Goal: Information Seeking & Learning: Learn about a topic

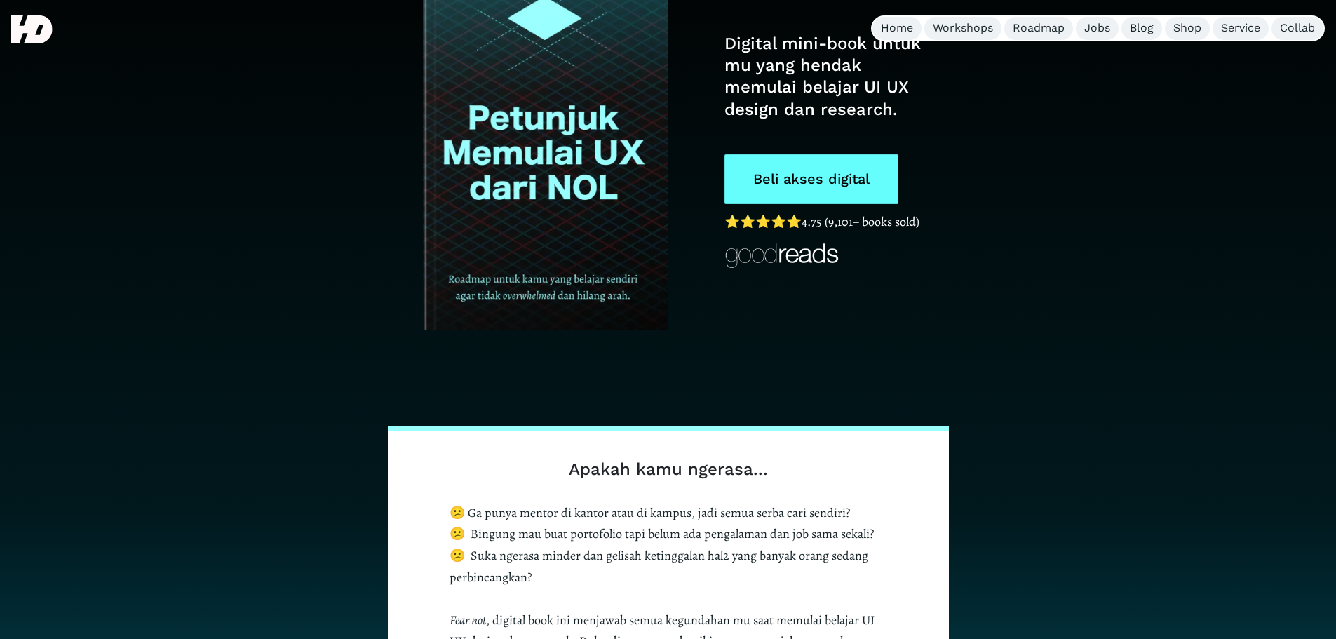
click at [858, 163] on link "Beli akses digital" at bounding box center [811, 179] width 174 height 50
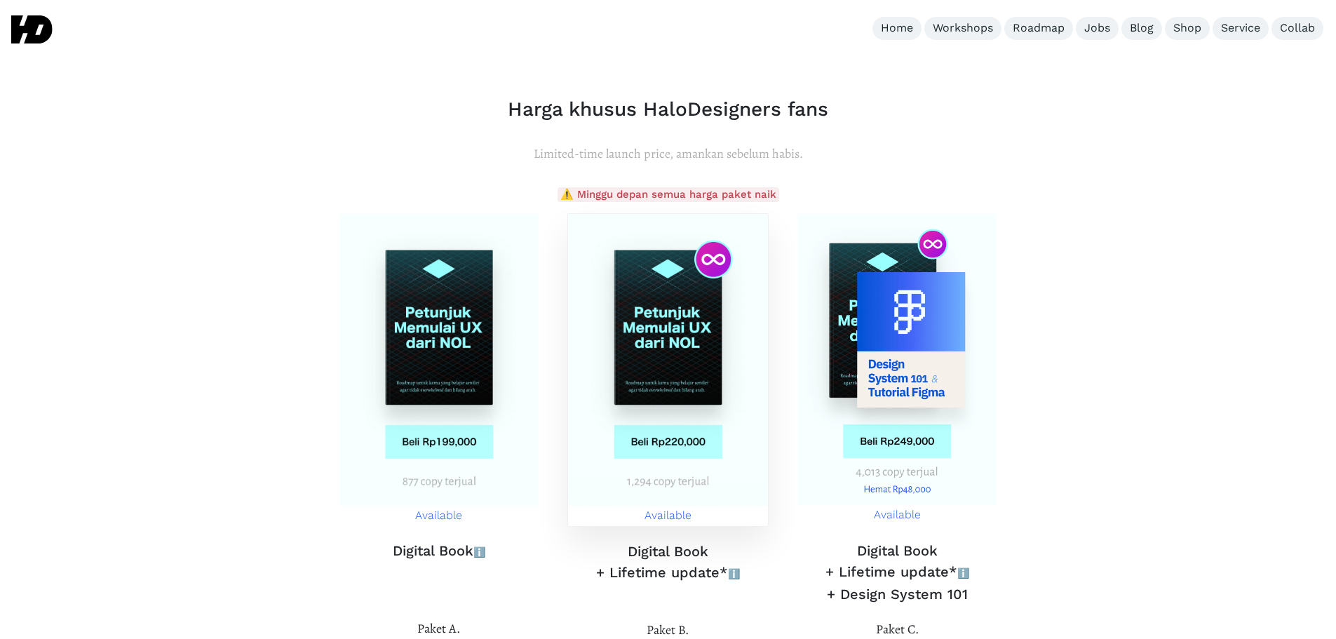
scroll to position [5008, 0]
click at [904, 372] on img at bounding box center [897, 359] width 200 height 292
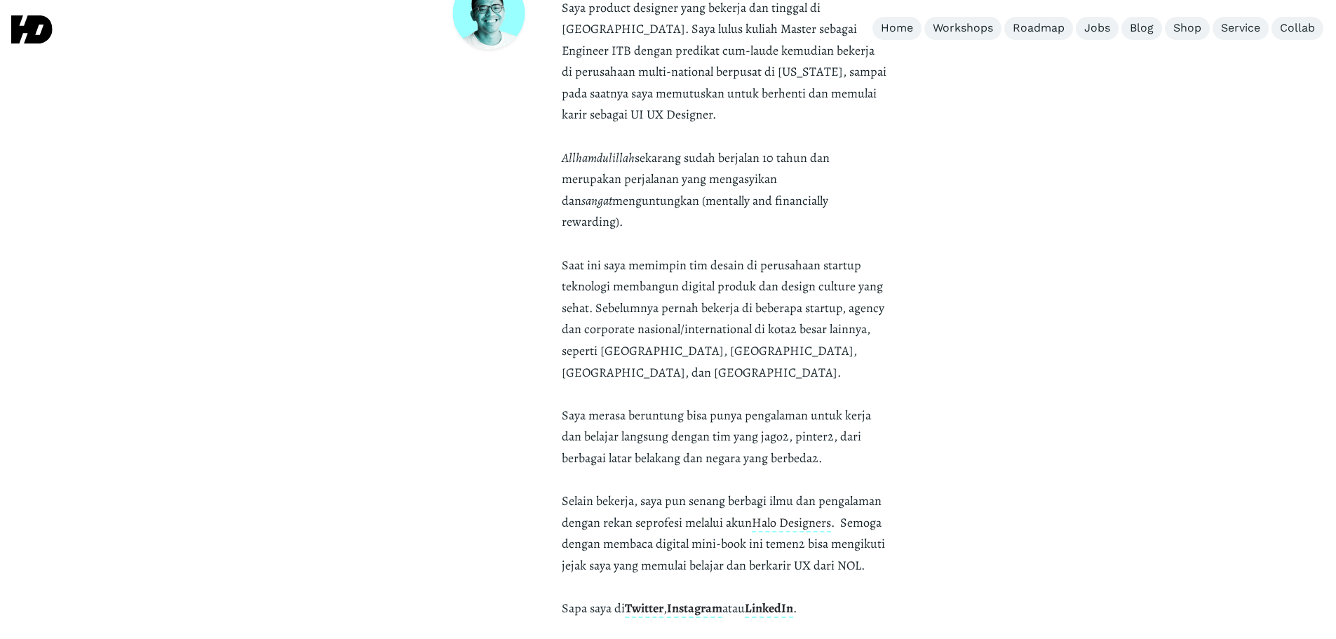
scroll to position [4073, 0]
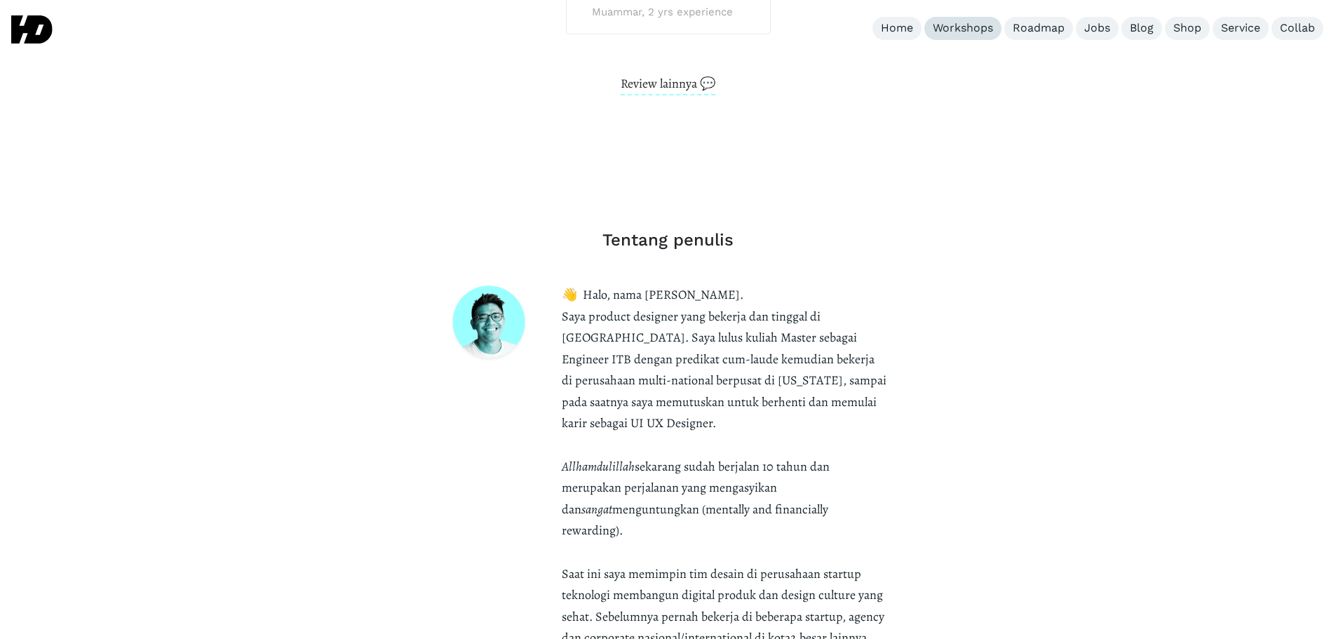
click at [973, 24] on div "Workshops" at bounding box center [963, 28] width 60 height 15
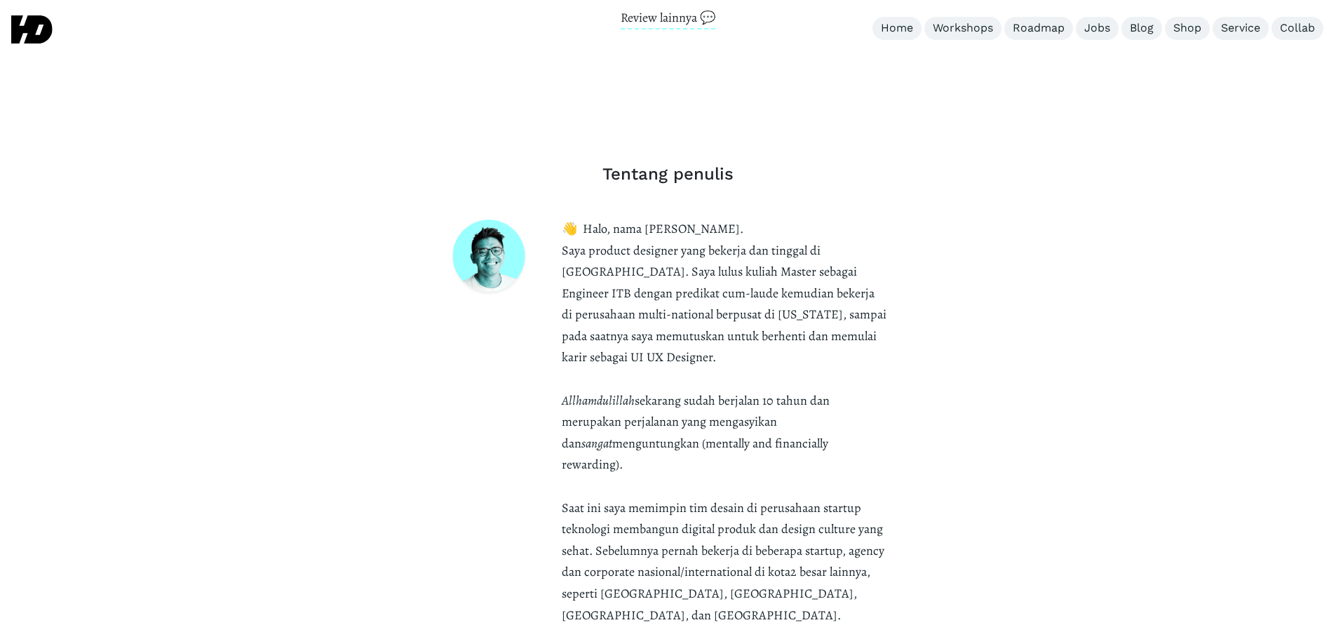
scroll to position [4167, 0]
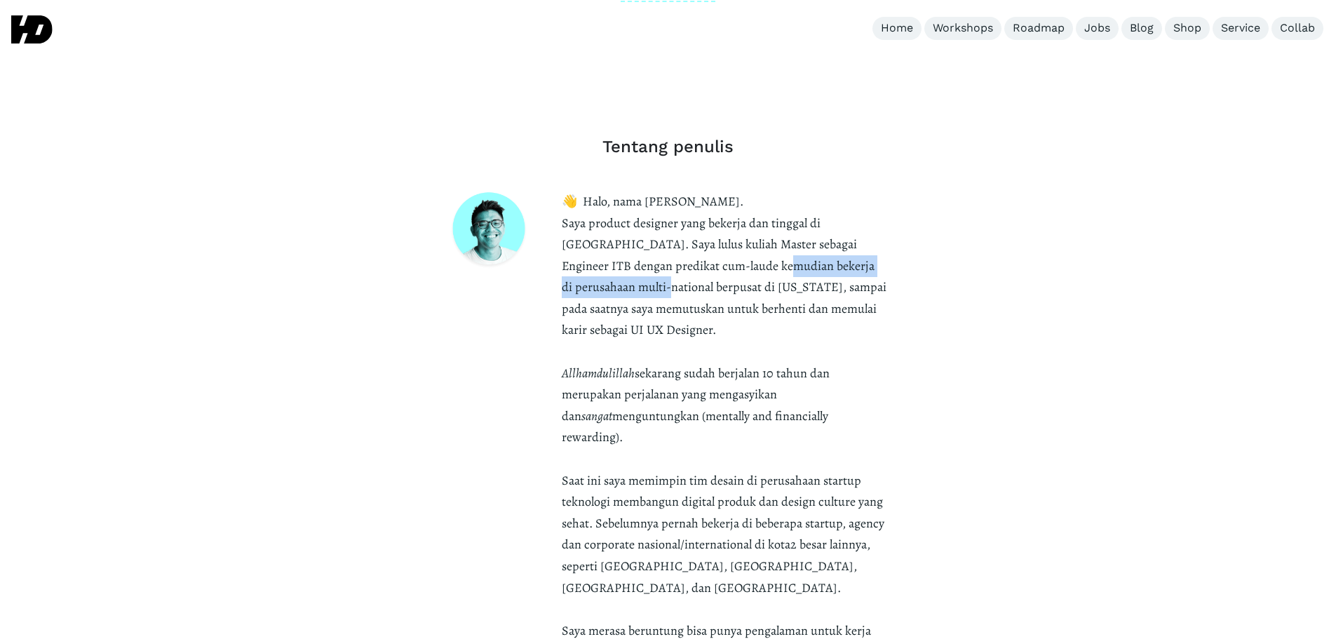
drag, startPoint x: 677, startPoint y: 229, endPoint x: 876, endPoint y: 239, distance: 199.4
click at [876, 239] on p "👋 Halo, nama [PERSON_NAME]. Saya product designer yang bekerja dan tinggal di […" at bounding box center [724, 513] width 325 height 644
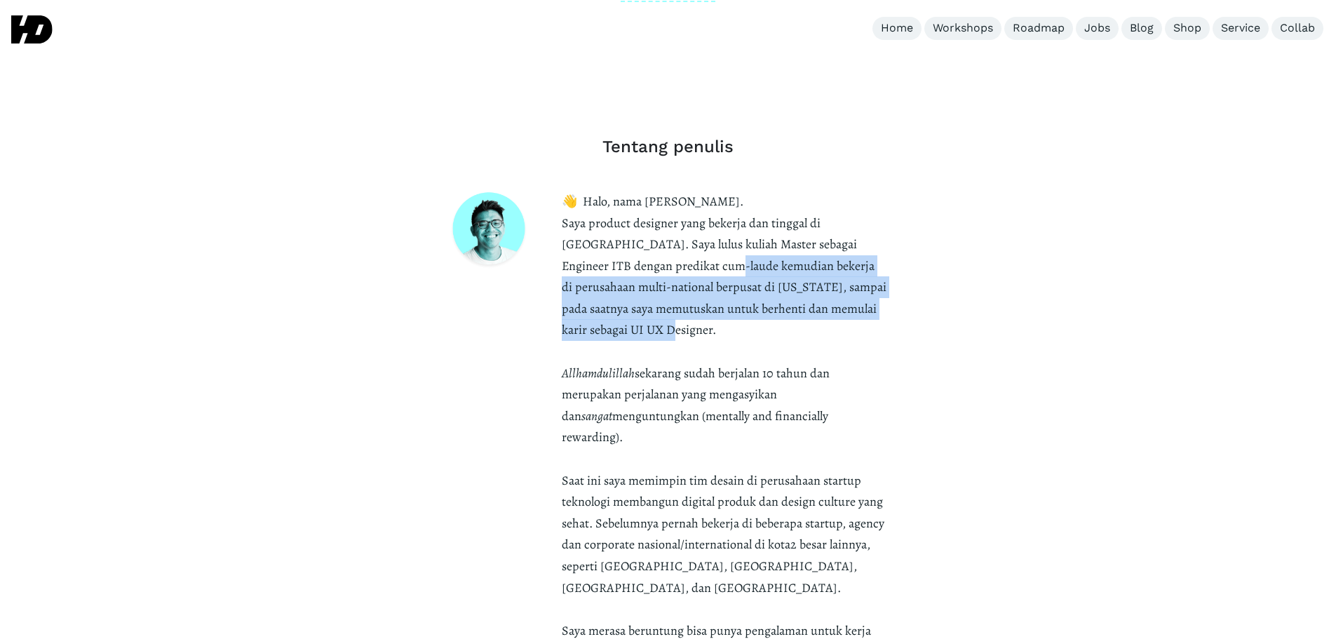
drag, startPoint x: 628, startPoint y: 233, endPoint x: 925, endPoint y: 274, distance: 299.4
click at [925, 274] on div "Tentang penulis 👋 Halo, nama [PERSON_NAME]. Saya product designer yang bekerja …" at bounding box center [668, 485] width 561 height 765
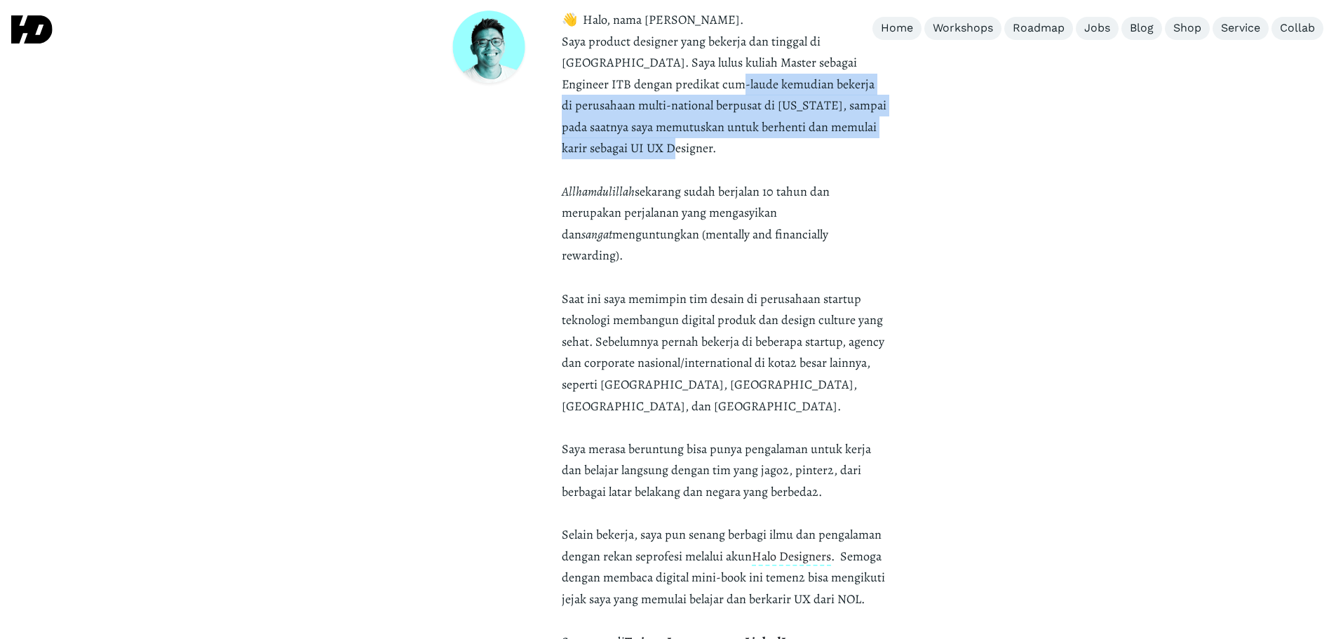
scroll to position [4354, 0]
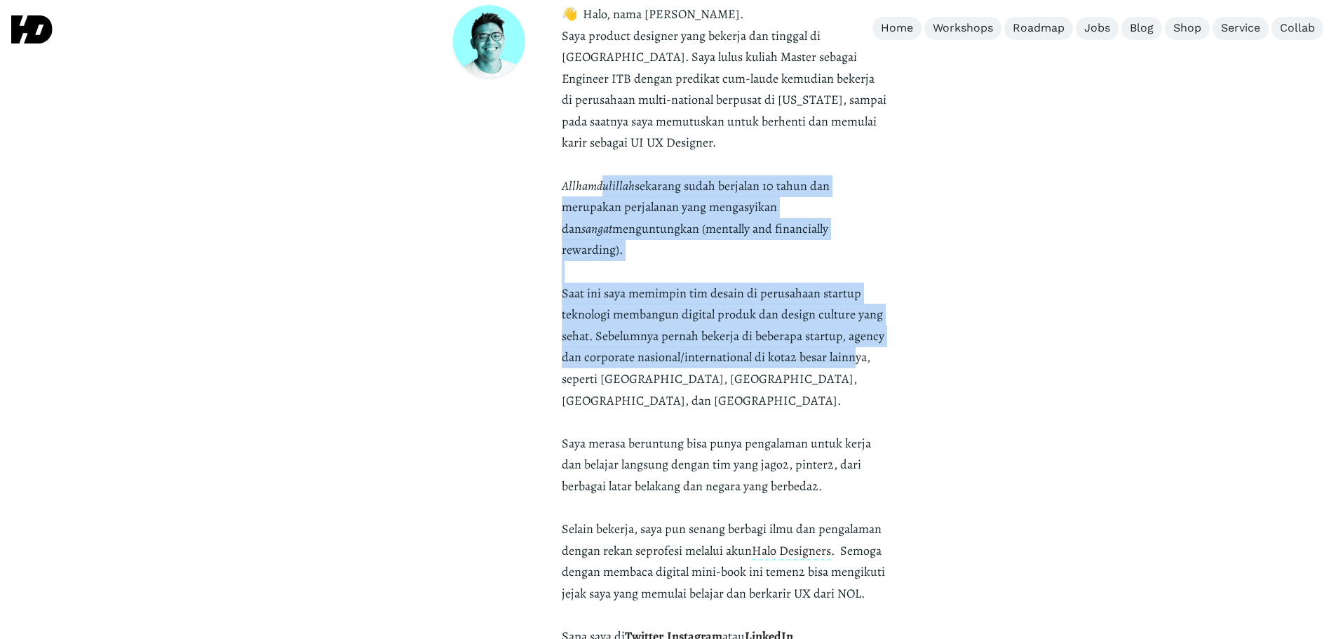
drag, startPoint x: 601, startPoint y: 129, endPoint x: 854, endPoint y: 283, distance: 296.1
click at [854, 283] on strong "👋 Halo, nama [PERSON_NAME]. Saya product designer yang bekerja dan tinggal di […" at bounding box center [724, 282] width 325 height 553
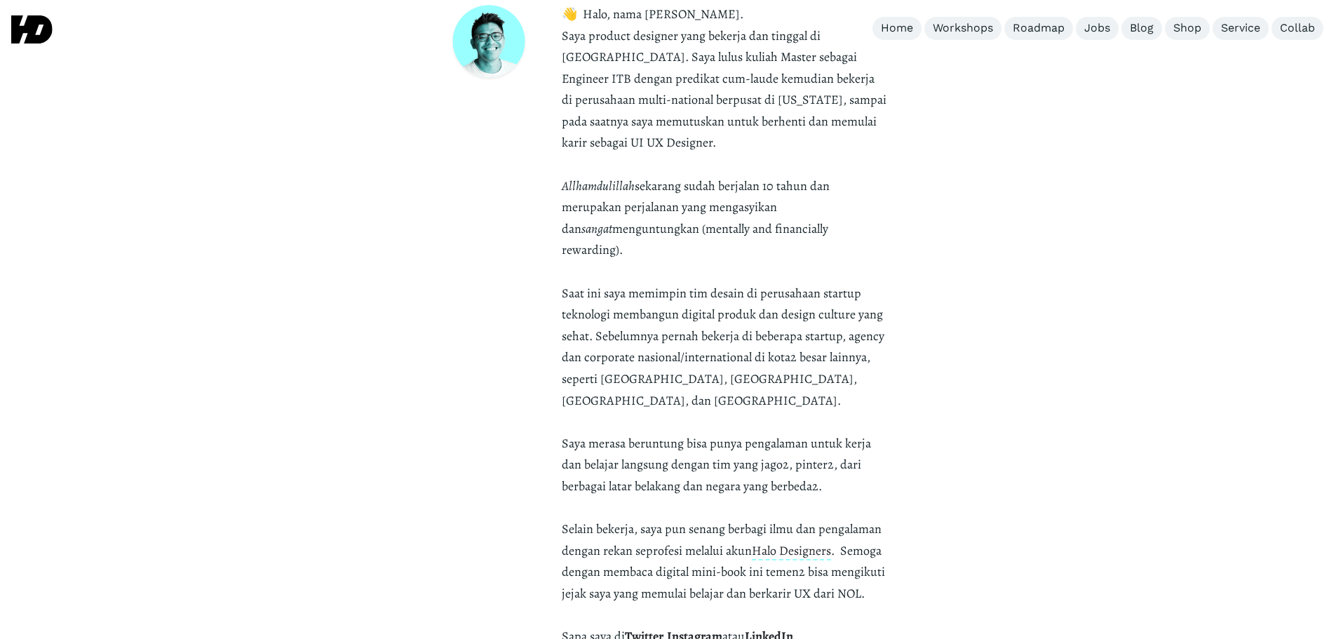
drag, startPoint x: 583, startPoint y: 161, endPoint x: 891, endPoint y: 178, distance: 308.3
click at [891, 178] on div "Tentang penulis 👋 Halo, nama [PERSON_NAME]. Saya product designer yang bekerja …" at bounding box center [668, 298] width 561 height 765
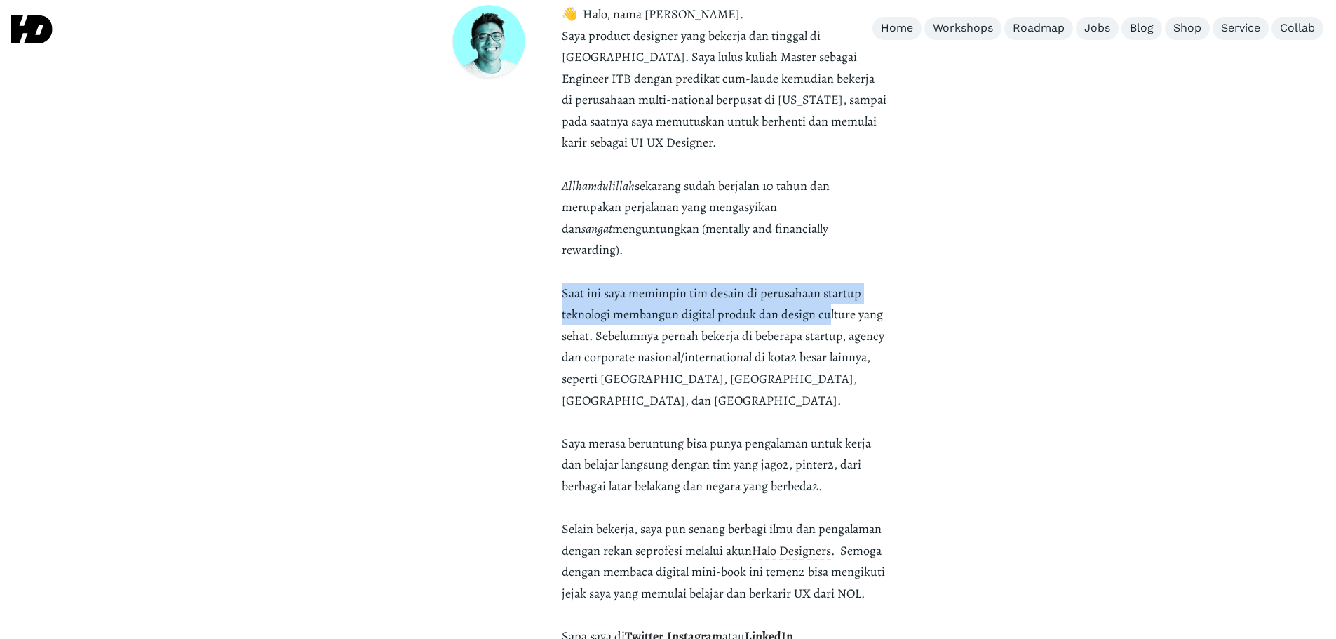
drag, startPoint x: 555, startPoint y: 219, endPoint x: 829, endPoint y: 246, distance: 275.5
click at [829, 246] on div "👋 Halo, nama [PERSON_NAME]. Saya product designer yang bekerja dan tinggal di […" at bounding box center [668, 326] width 438 height 644
click at [829, 246] on strong "👋 Halo, nama [PERSON_NAME]. Saya product designer yang bekerja dan tinggal di […" at bounding box center [724, 282] width 325 height 553
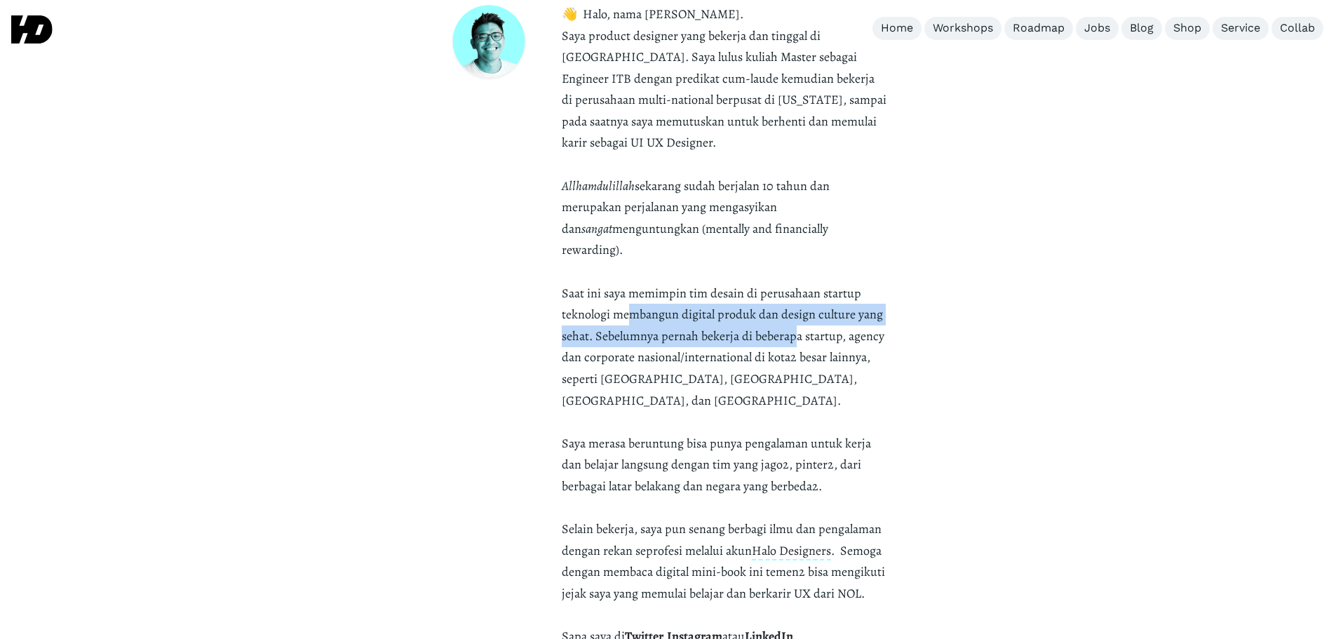
drag, startPoint x: 628, startPoint y: 239, endPoint x: 794, endPoint y: 266, distance: 168.3
click at [794, 266] on strong "👋 Halo, nama [PERSON_NAME]. Saya product designer yang bekerja dan tinggal di […" at bounding box center [724, 282] width 325 height 553
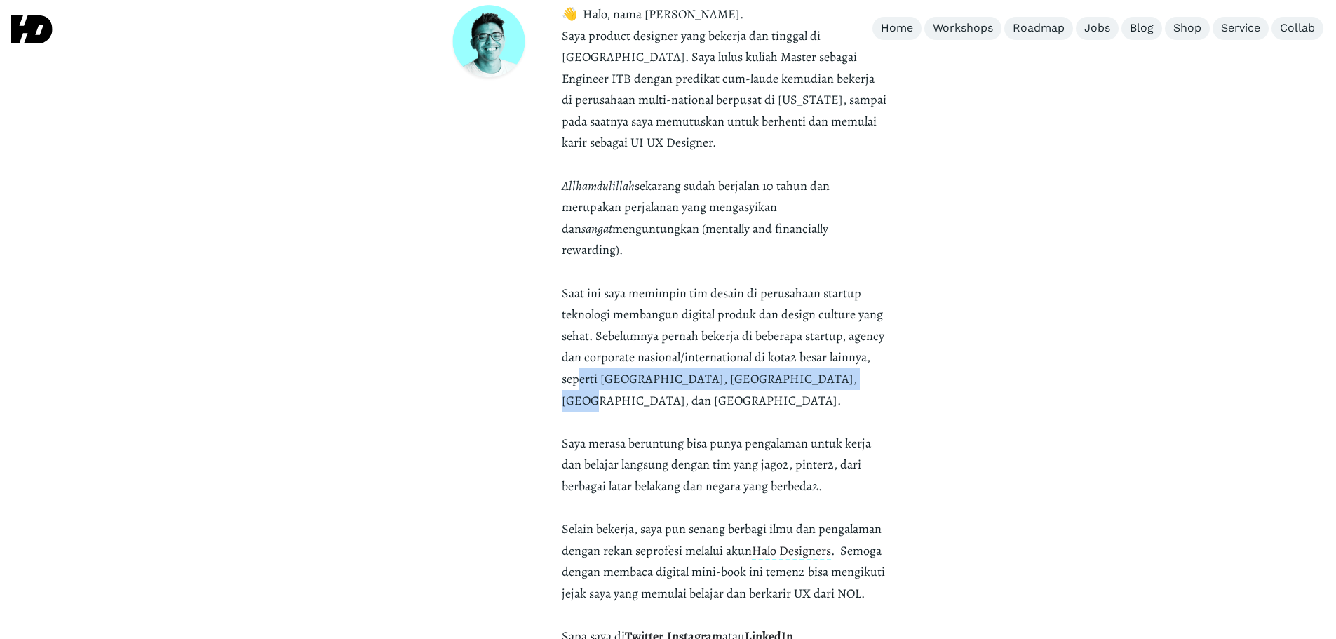
drag, startPoint x: 587, startPoint y: 292, endPoint x: 832, endPoint y: 298, distance: 244.8
click at [832, 298] on p "👋 Halo, nama [PERSON_NAME]. Saya product designer yang bekerja dan tinggal di […" at bounding box center [724, 326] width 325 height 644
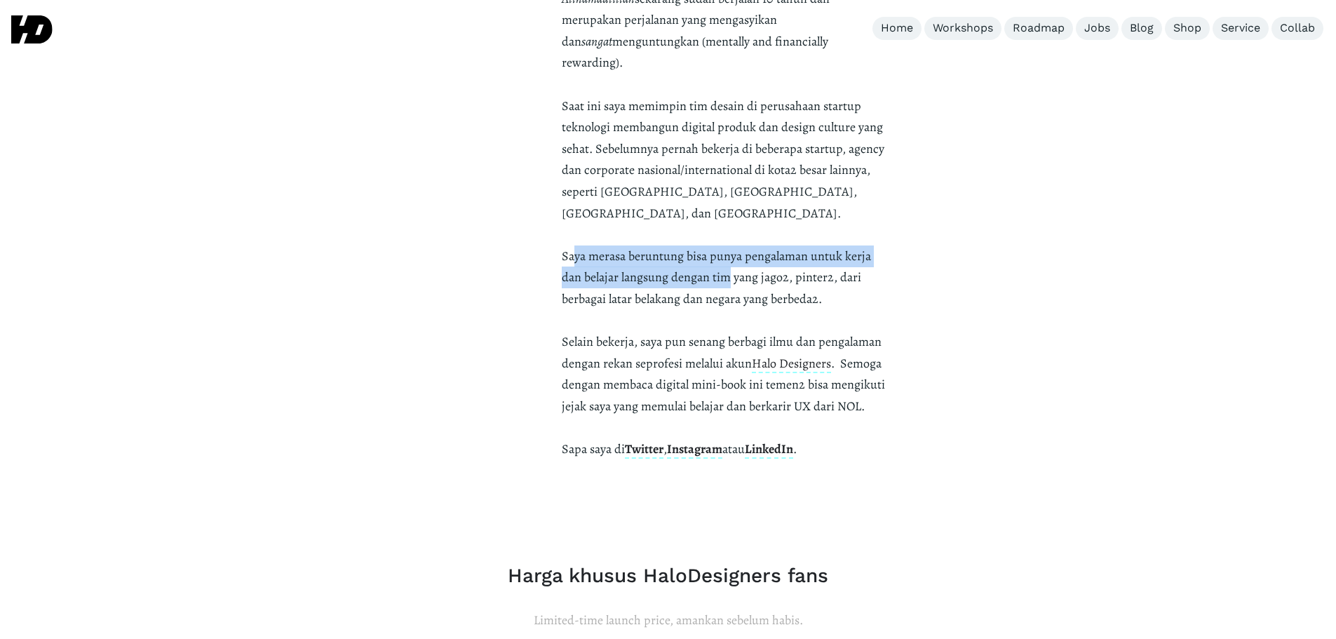
drag, startPoint x: 575, startPoint y: 166, endPoint x: 740, endPoint y: 184, distance: 166.5
click at [731, 187] on strong "👋 Halo, nama [PERSON_NAME]. Saya product designer yang bekerja dan tinggal di […" at bounding box center [724, 94] width 325 height 553
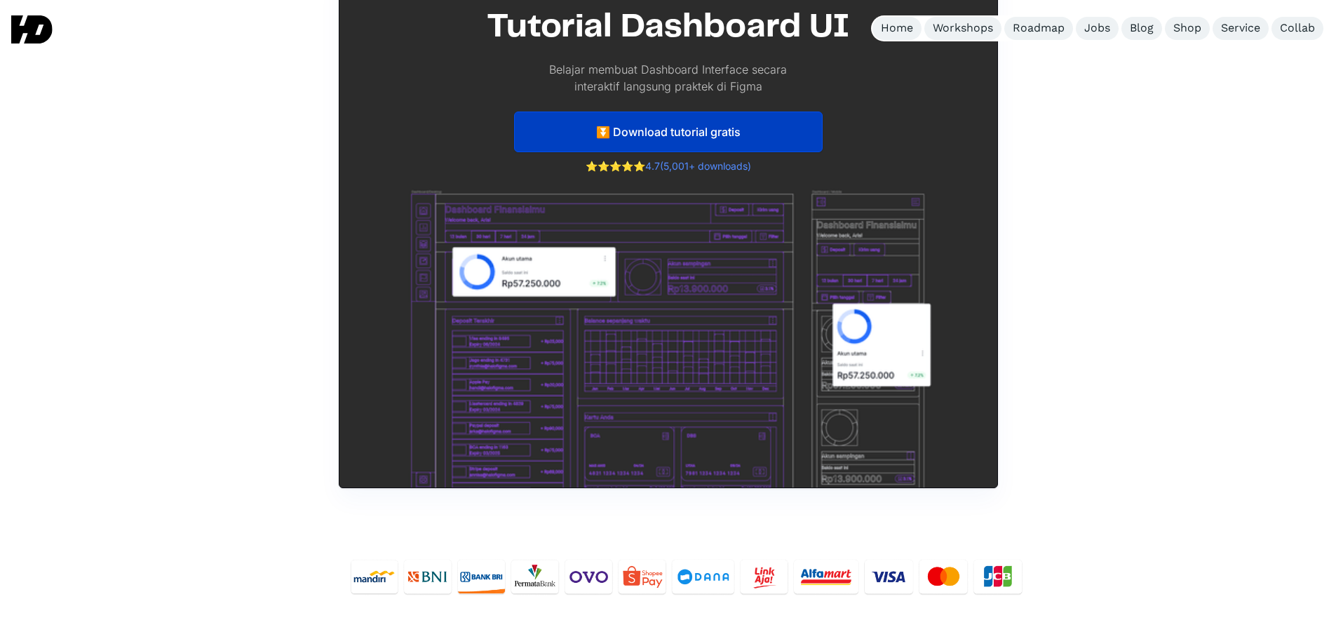
scroll to position [6041, 0]
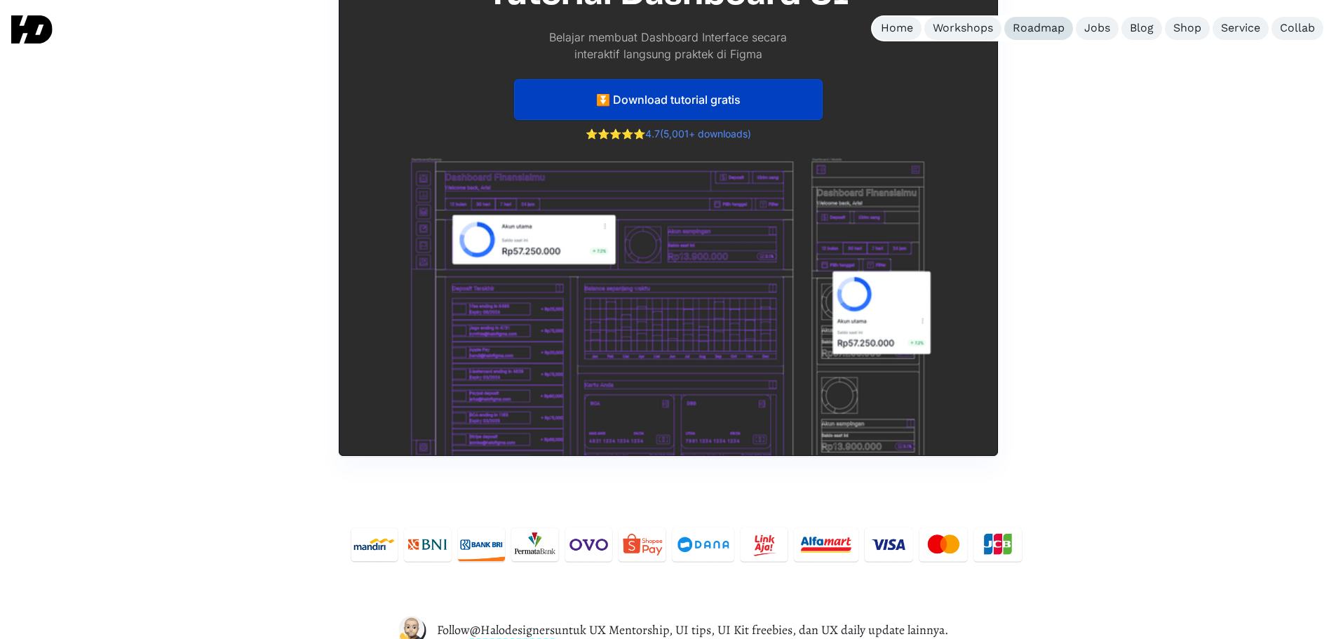
click at [1052, 22] on div "Roadmap" at bounding box center [1039, 28] width 52 height 15
